Goal: Book appointment/travel/reservation

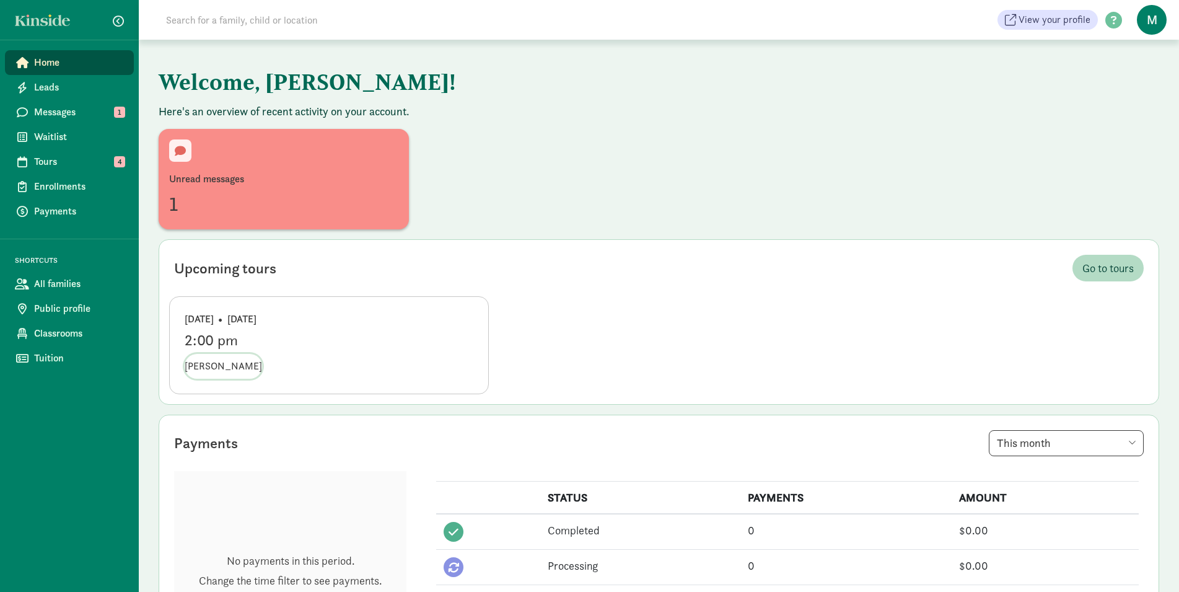
click at [214, 369] on span "[PERSON_NAME]" at bounding box center [223, 366] width 77 height 15
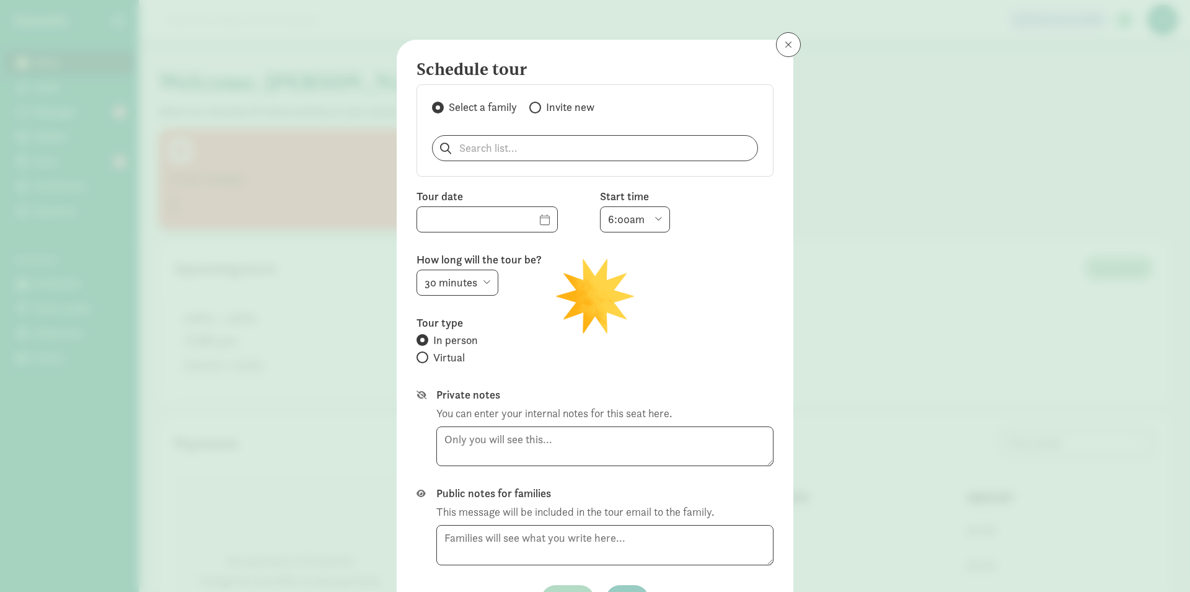
type input "[DATE]"
select select "2:00pm"
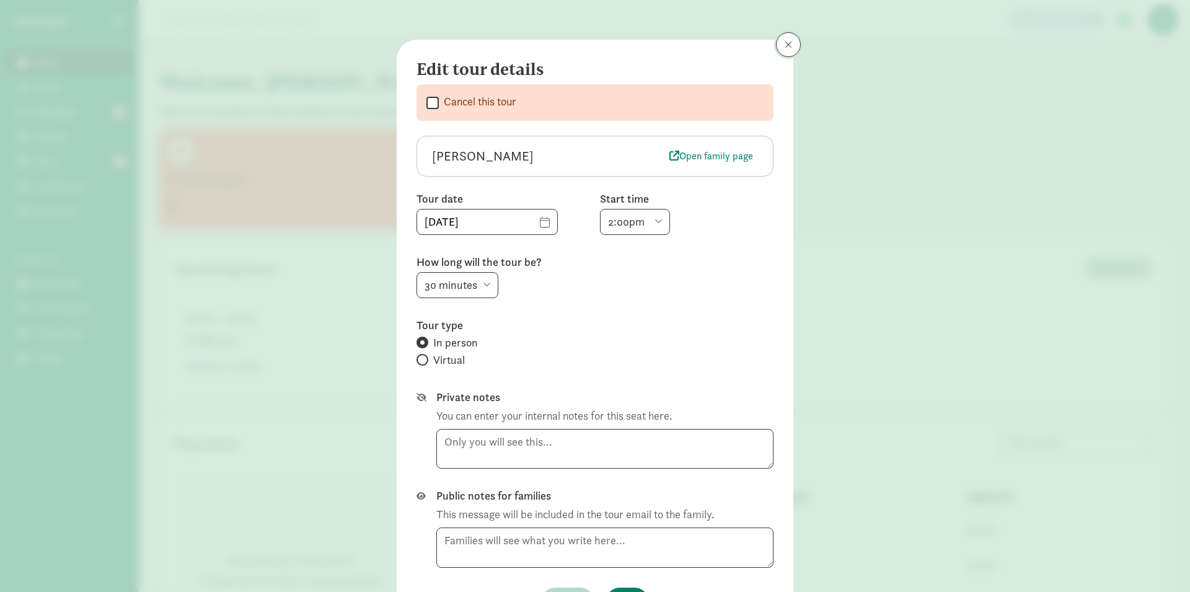
click at [776, 53] on button at bounding box center [788, 44] width 25 height 25
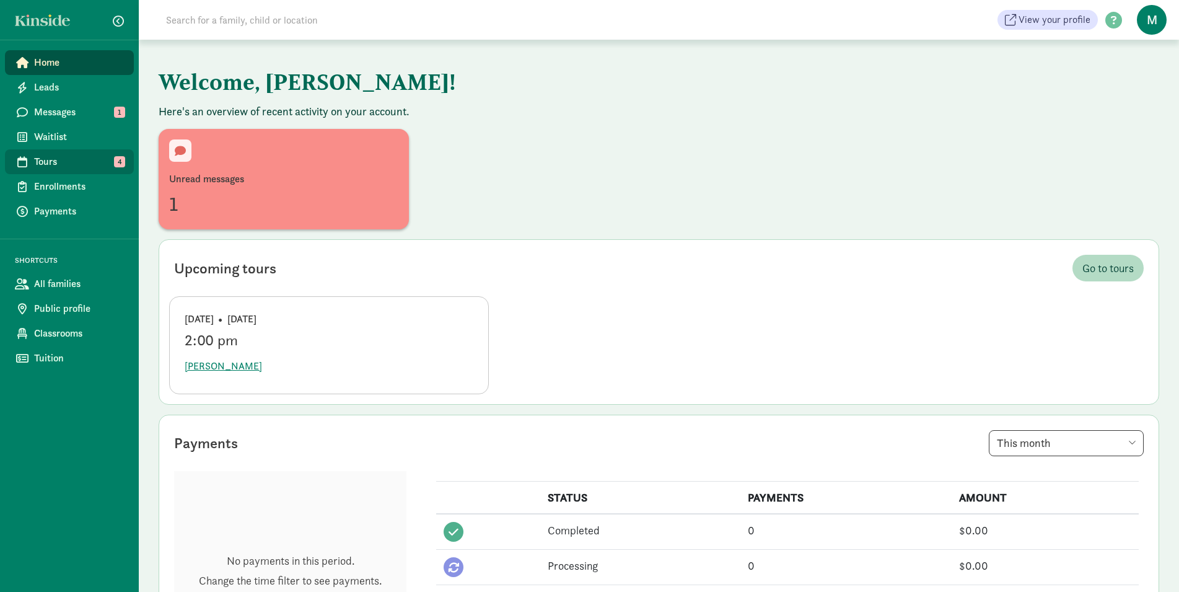
click at [65, 156] on span "Tours" at bounding box center [79, 161] width 90 height 15
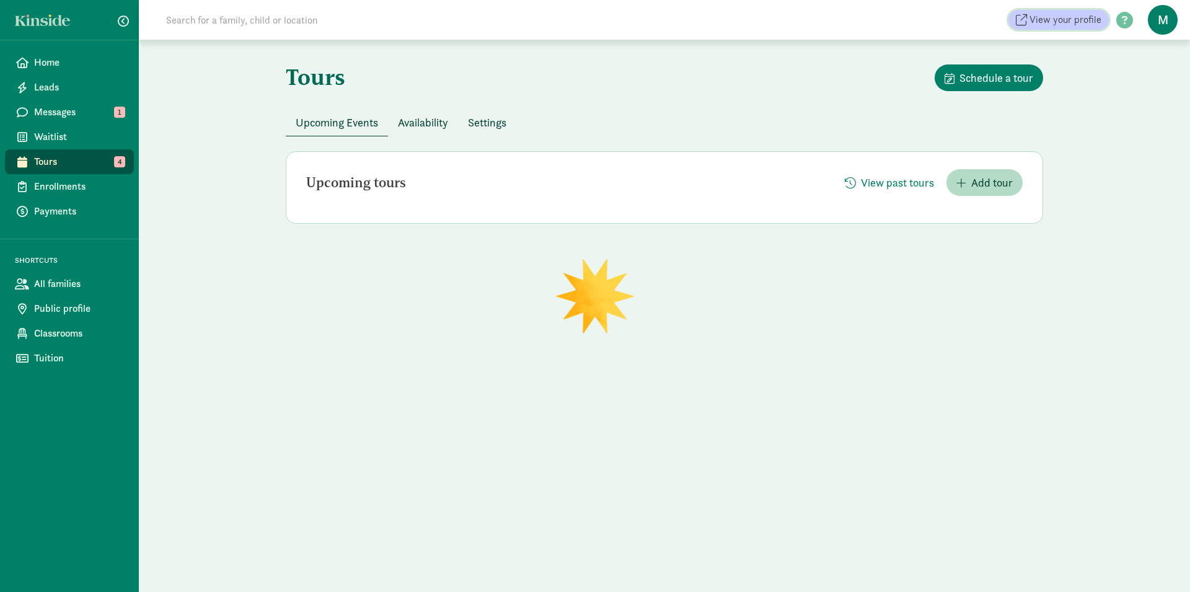
click at [1075, 19] on span "View your profile" at bounding box center [1065, 19] width 72 height 15
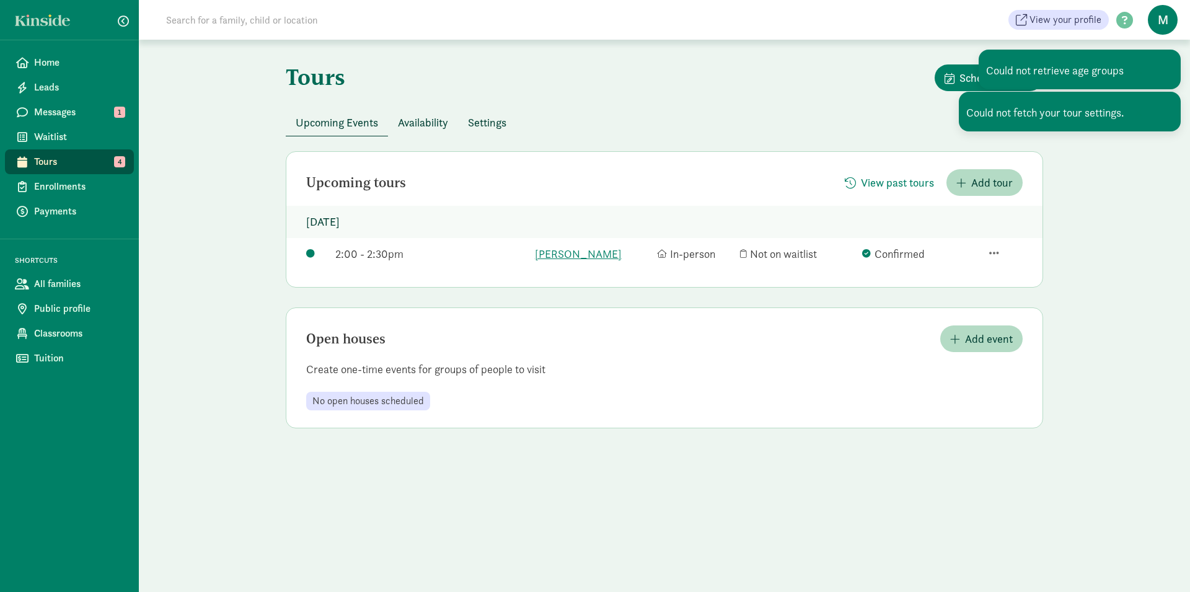
click at [842, 112] on div "Upcoming Events Availability Settings" at bounding box center [664, 122] width 757 height 27
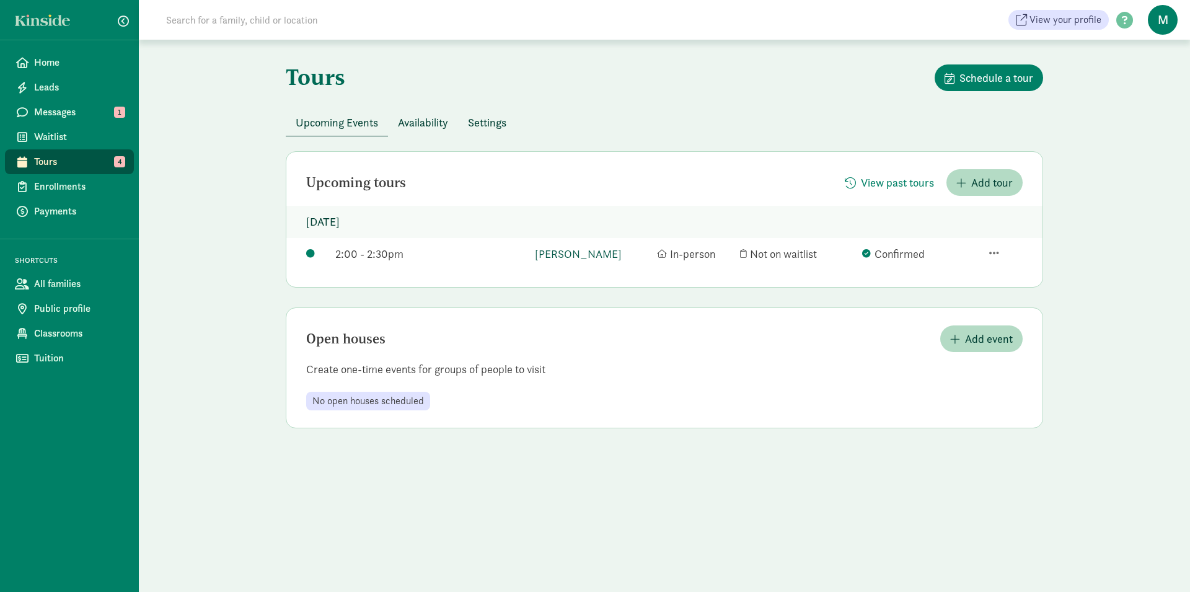
click at [565, 252] on link "[PERSON_NAME]" at bounding box center [593, 253] width 116 height 17
click at [75, 119] on span "Messages" at bounding box center [79, 112] width 90 height 15
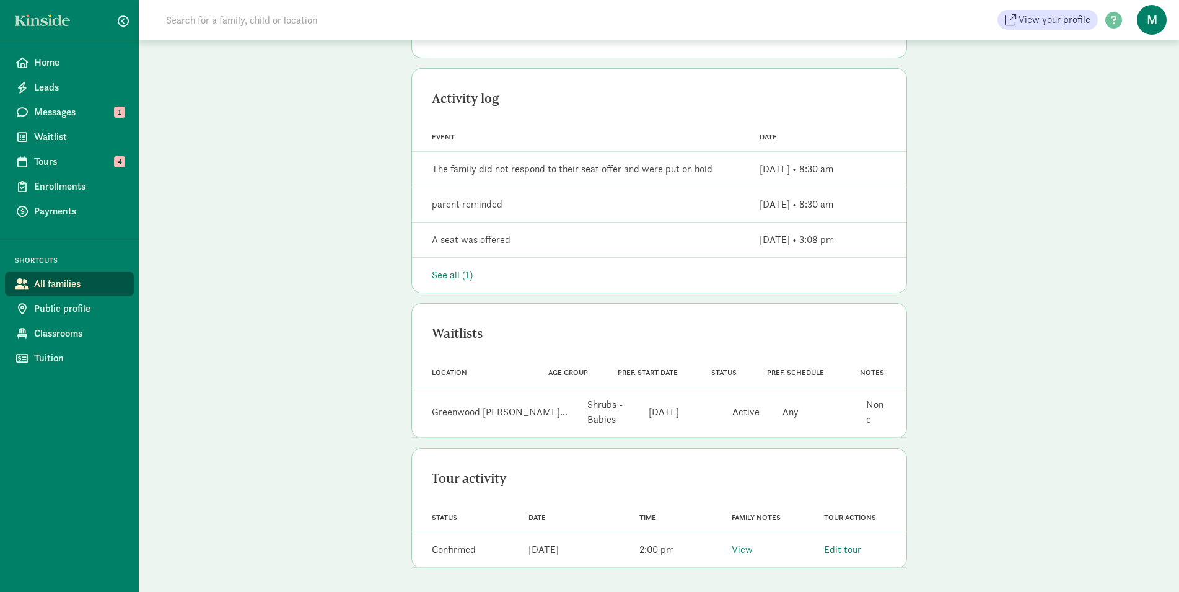
scroll to position [304, 0]
click at [741, 547] on link "View" at bounding box center [742, 548] width 21 height 13
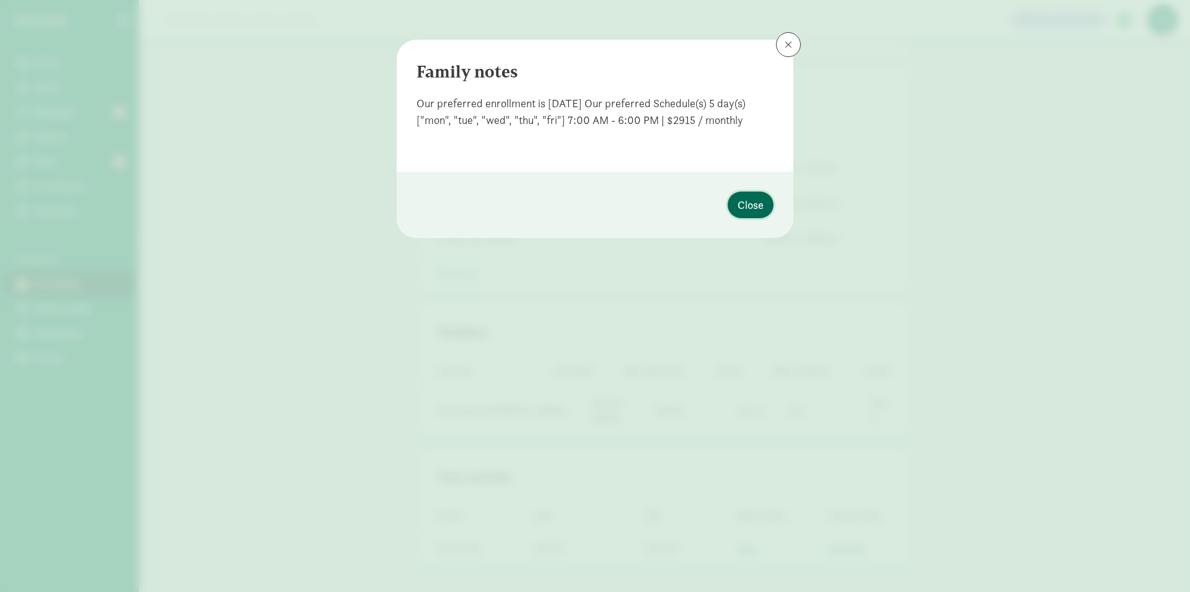
click at [755, 211] on span "Close" at bounding box center [750, 204] width 26 height 17
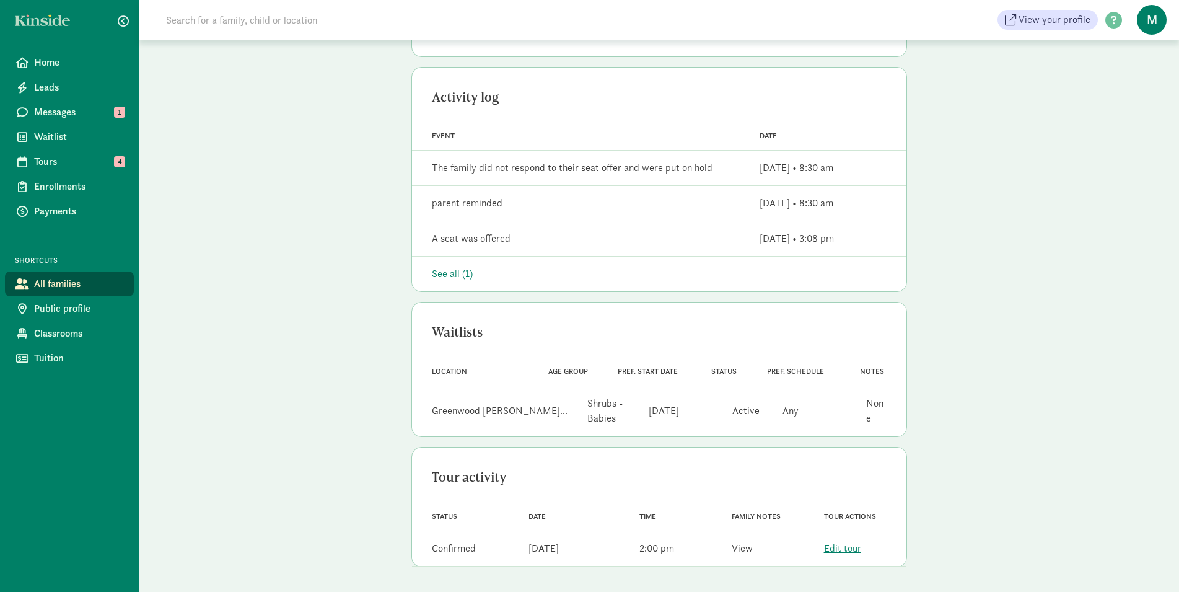
click at [746, 555] on link "View" at bounding box center [742, 548] width 21 height 13
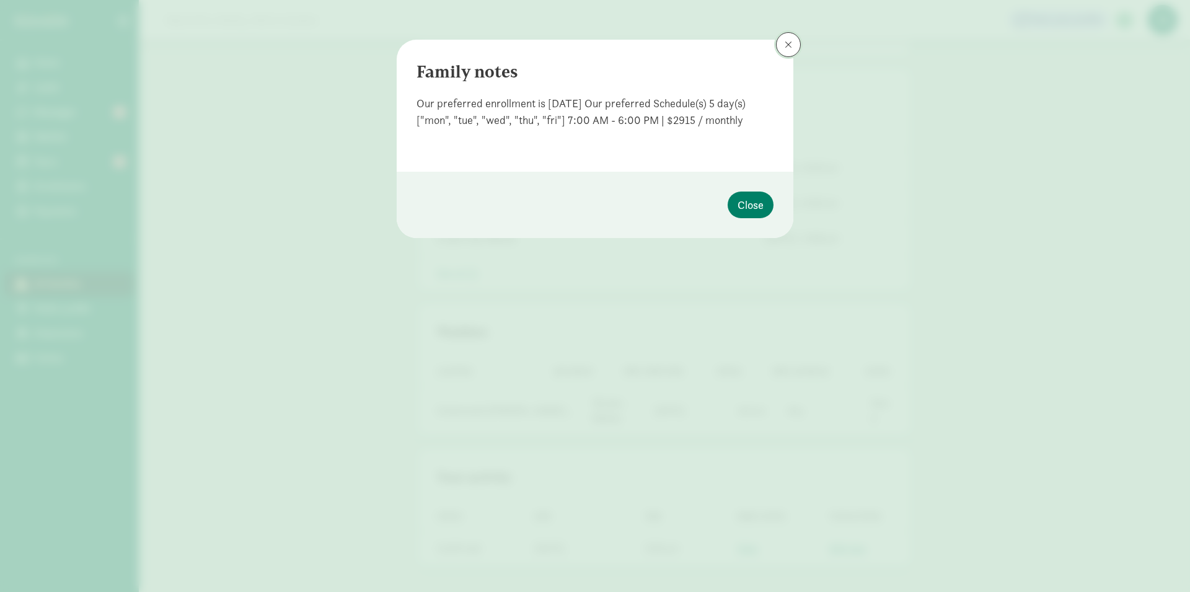
click at [784, 41] on button at bounding box center [788, 44] width 25 height 25
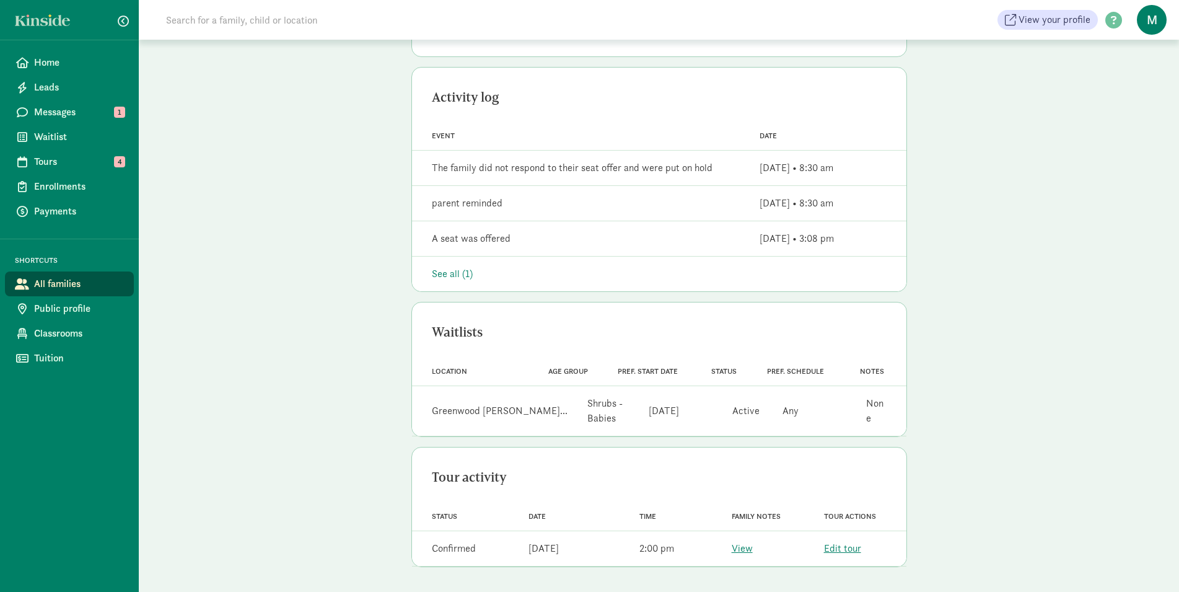
click at [456, 273] on div "See all (1)" at bounding box center [659, 273] width 455 height 15
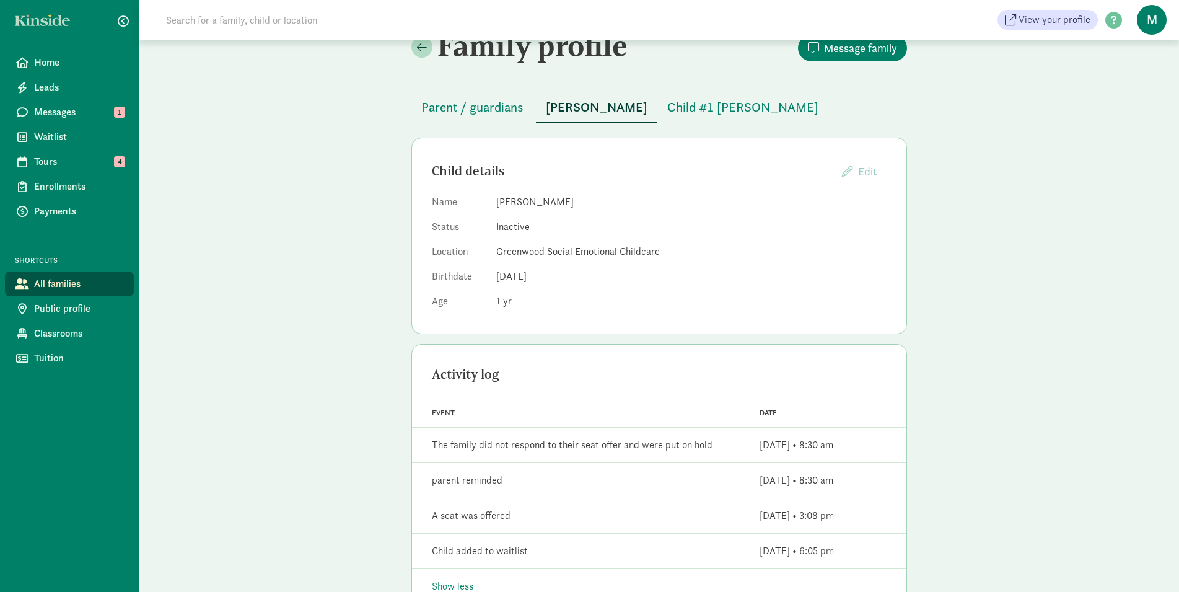
scroll to position [0, 0]
